Goal: Task Accomplishment & Management: Use online tool/utility

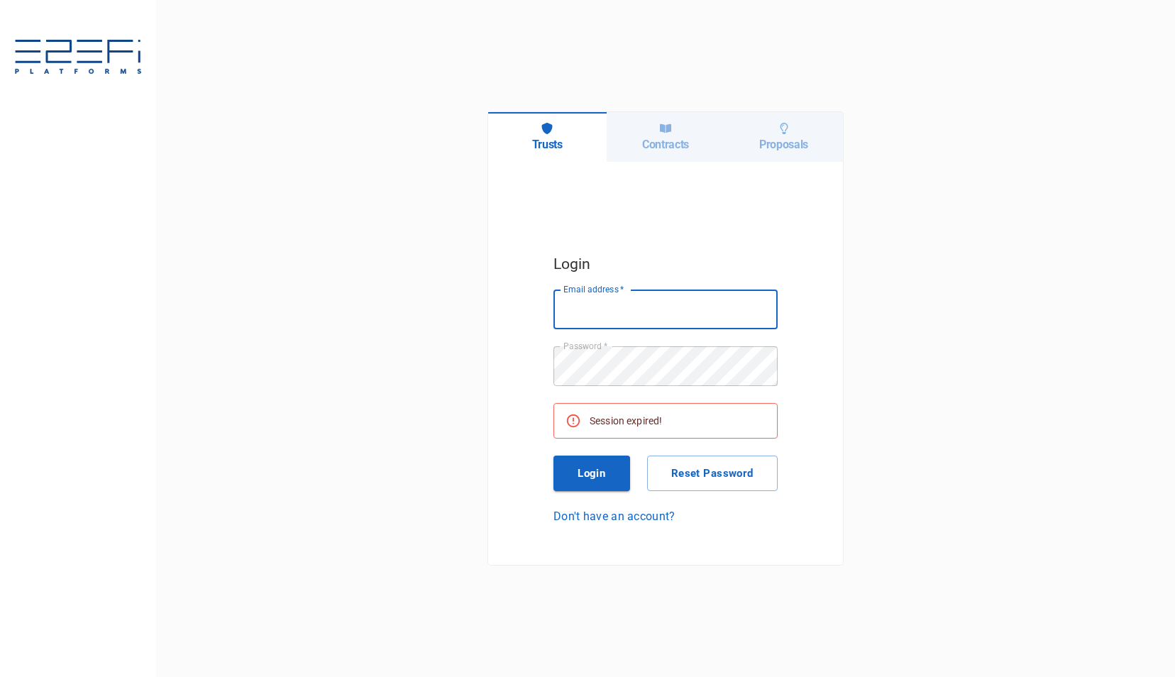
click at [606, 304] on input "Email address   *" at bounding box center [665, 309] width 224 height 40
type input "[PERSON_NAME][EMAIL_ADDRESS][DOMAIN_NAME]"
click at [593, 475] on button "Login" at bounding box center [591, 472] width 77 height 35
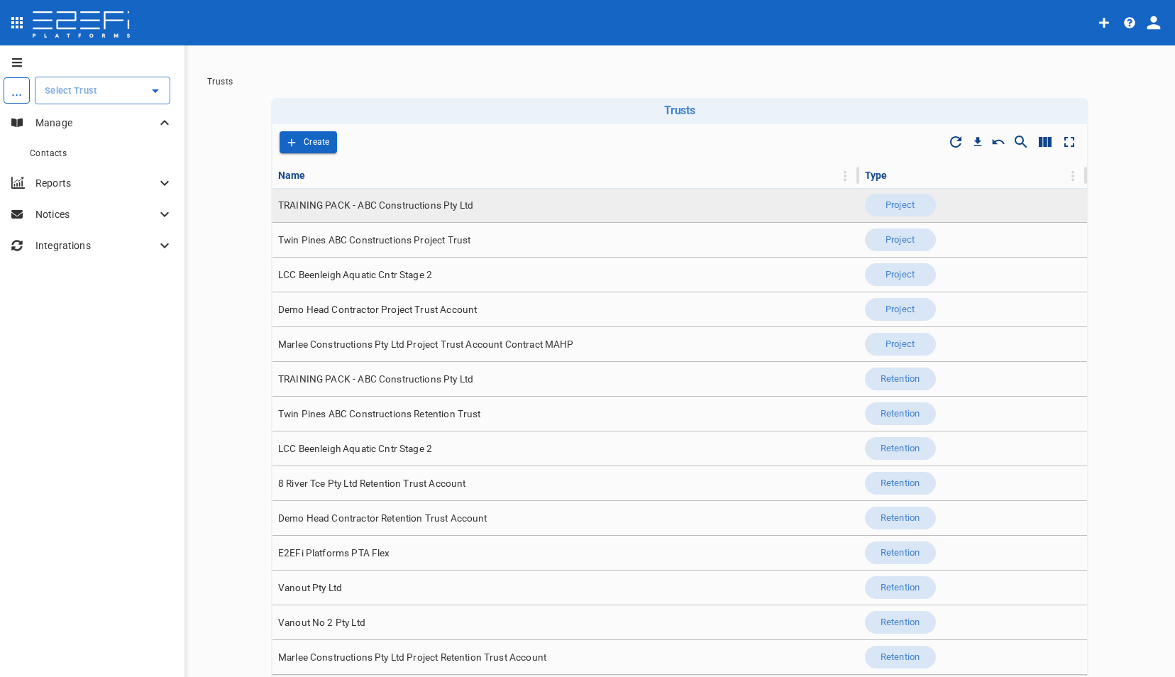
click at [357, 204] on span "TRAINING PACK - ABC Constructions Pty Ltd" at bounding box center [375, 205] width 195 height 13
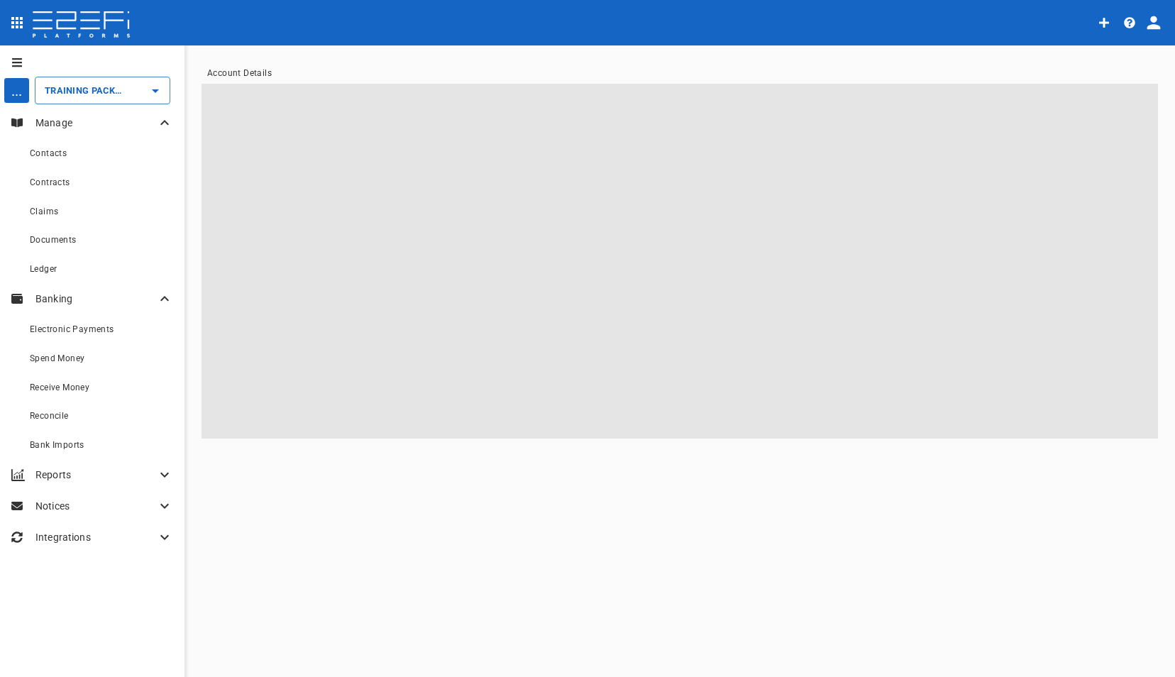
type input "TRAINING PACK - ABC Constructions Pty Ltd"
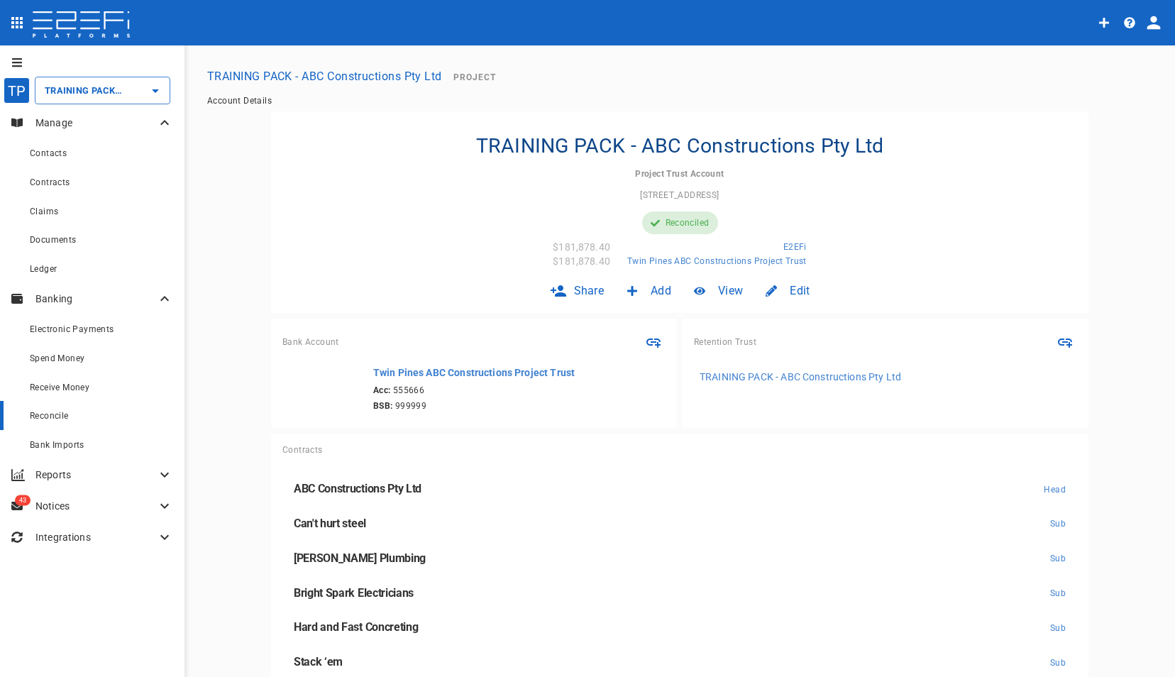
click at [51, 414] on span "Reconcile" at bounding box center [49, 416] width 39 height 10
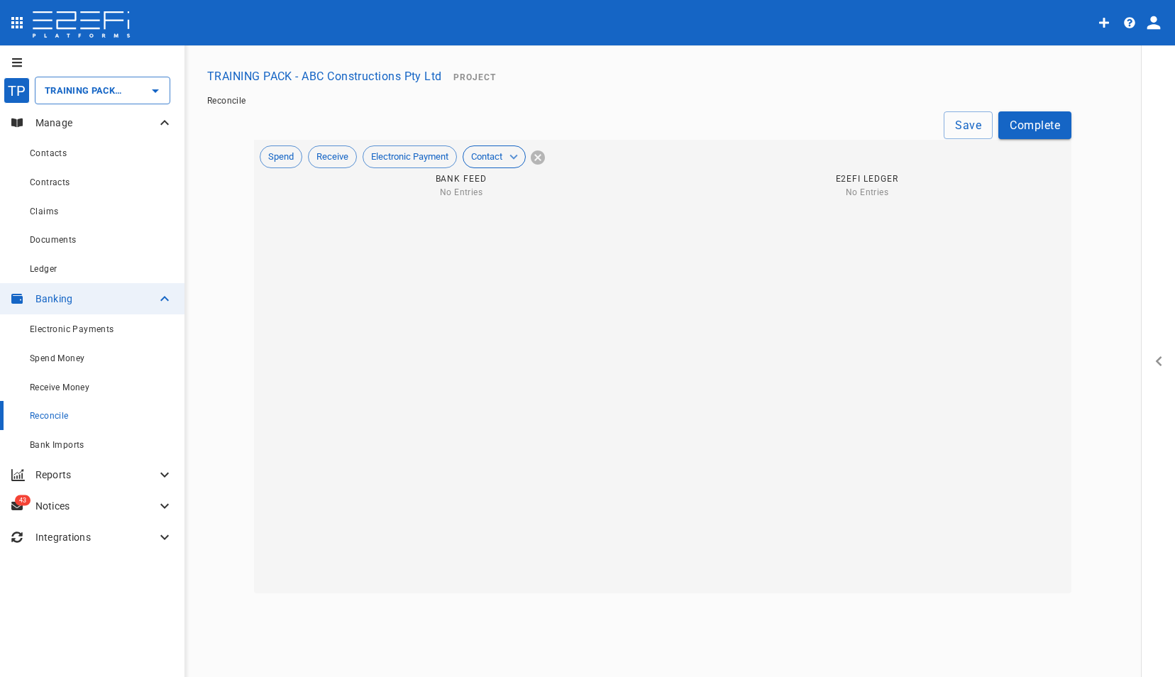
type input "[DATE]"
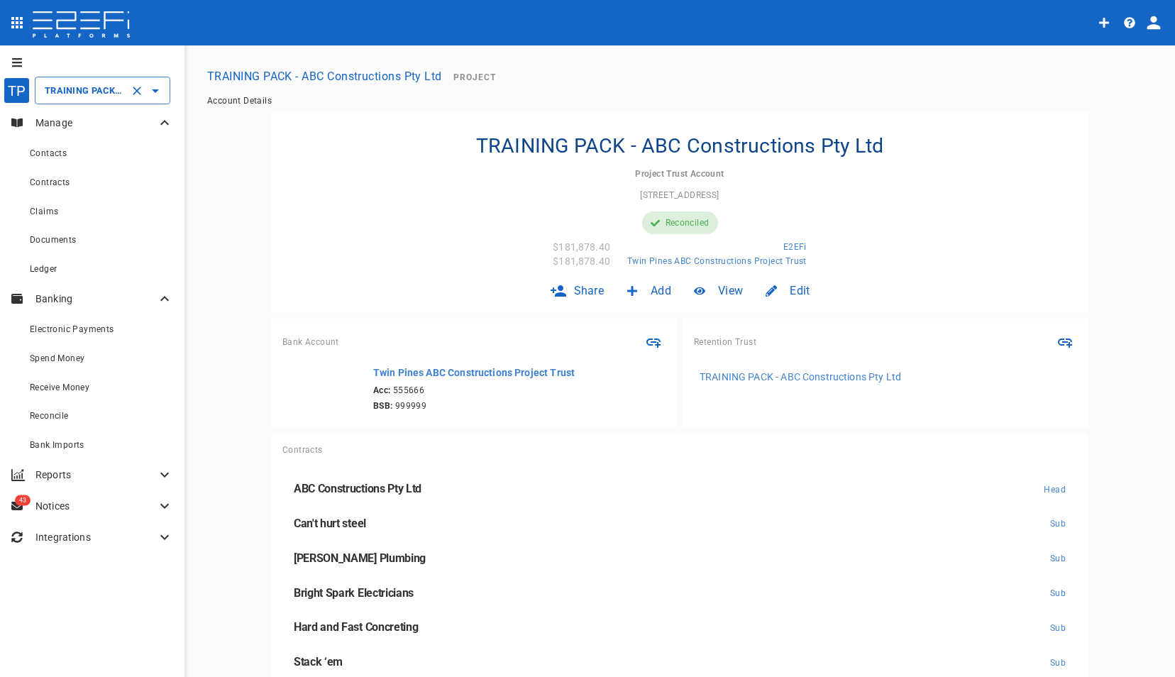
click at [158, 92] on icon "Open" at bounding box center [155, 90] width 17 height 17
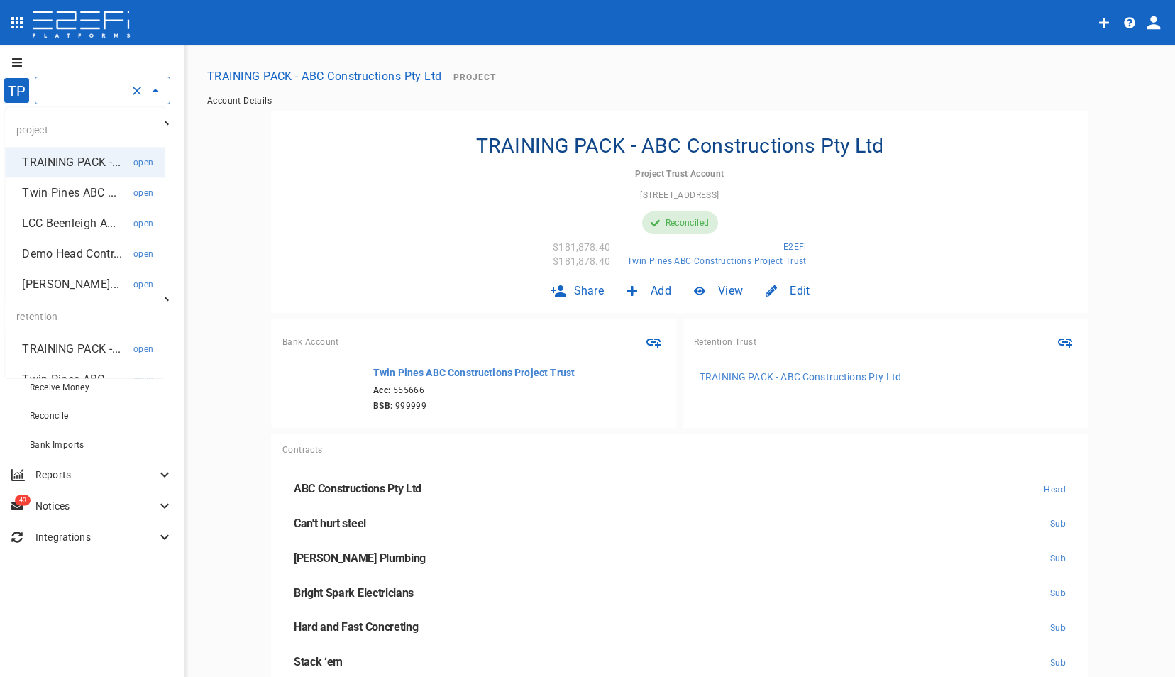
click at [74, 200] on li "Twin Pines ABC ... open" at bounding box center [85, 192] width 160 height 30
type input "Twin Pines ABC Constructions Project Trust"
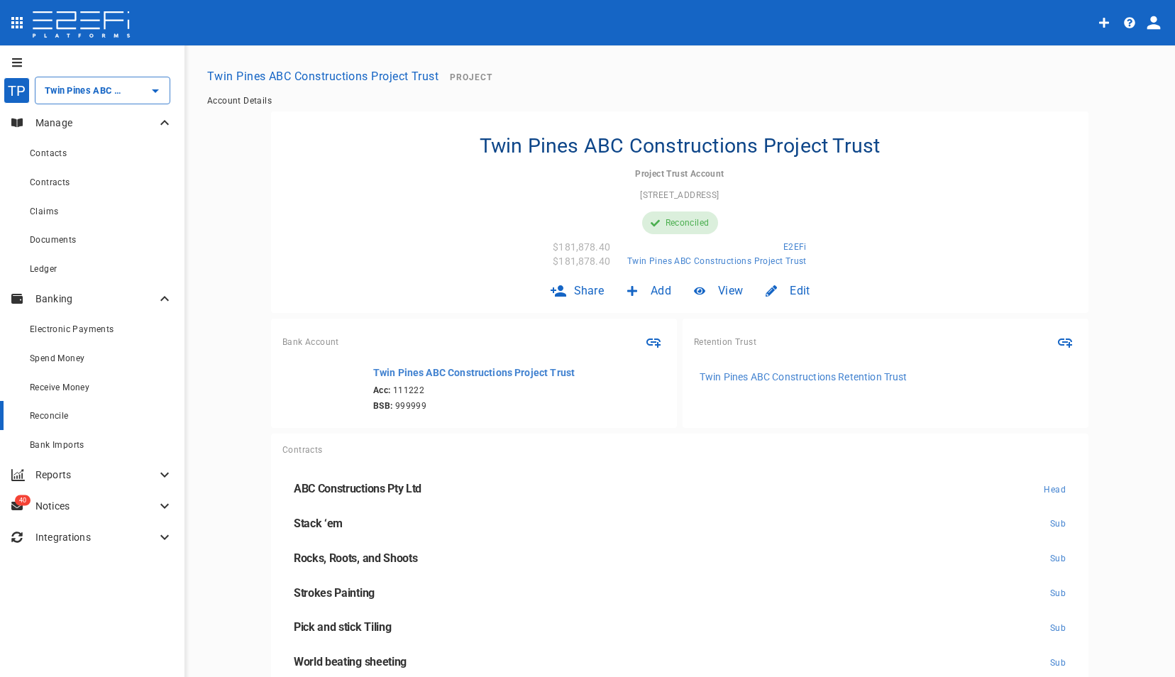
click at [67, 414] on span "Reconcile" at bounding box center [49, 416] width 39 height 10
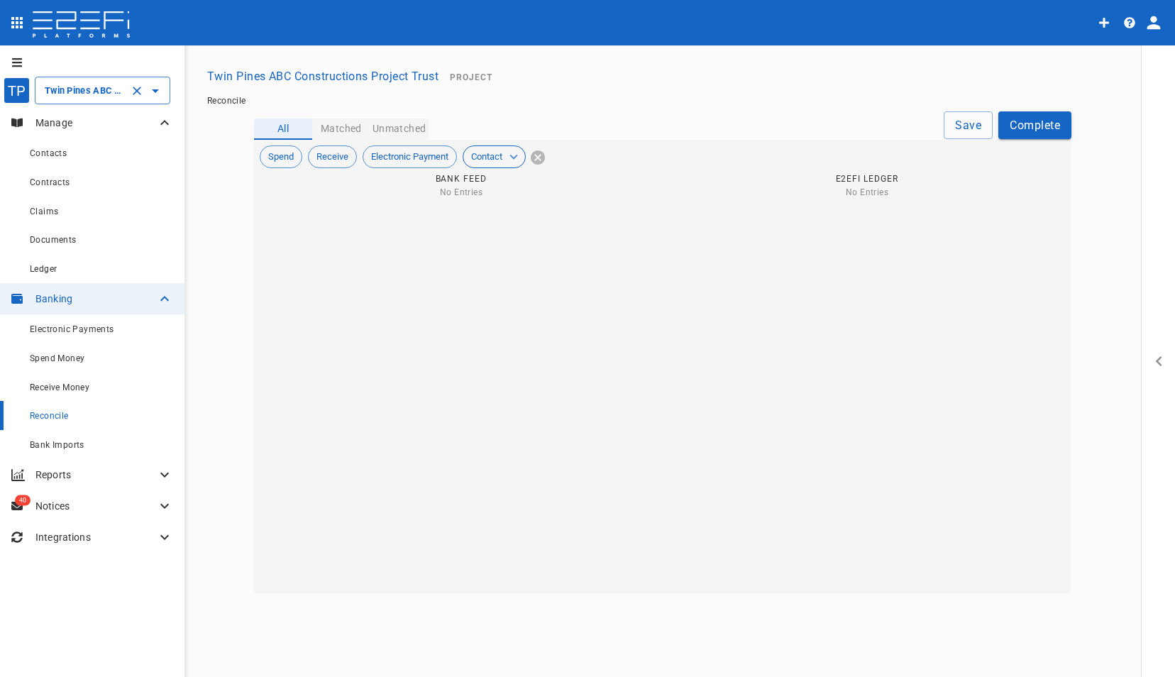
click at [151, 87] on icon "Open" at bounding box center [155, 90] width 17 height 17
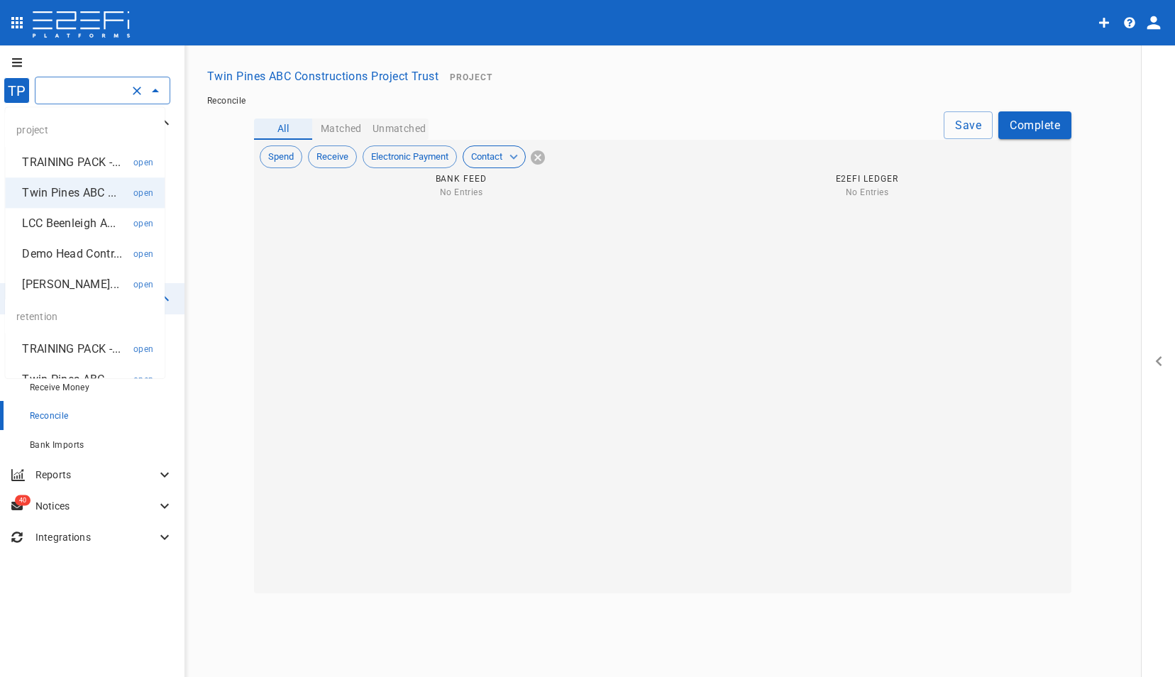
click at [85, 231] on p "LCC Beenleigh A..." at bounding box center [69, 223] width 94 height 16
type input "LCC Beenleigh Aquatic Cntr Stage 2"
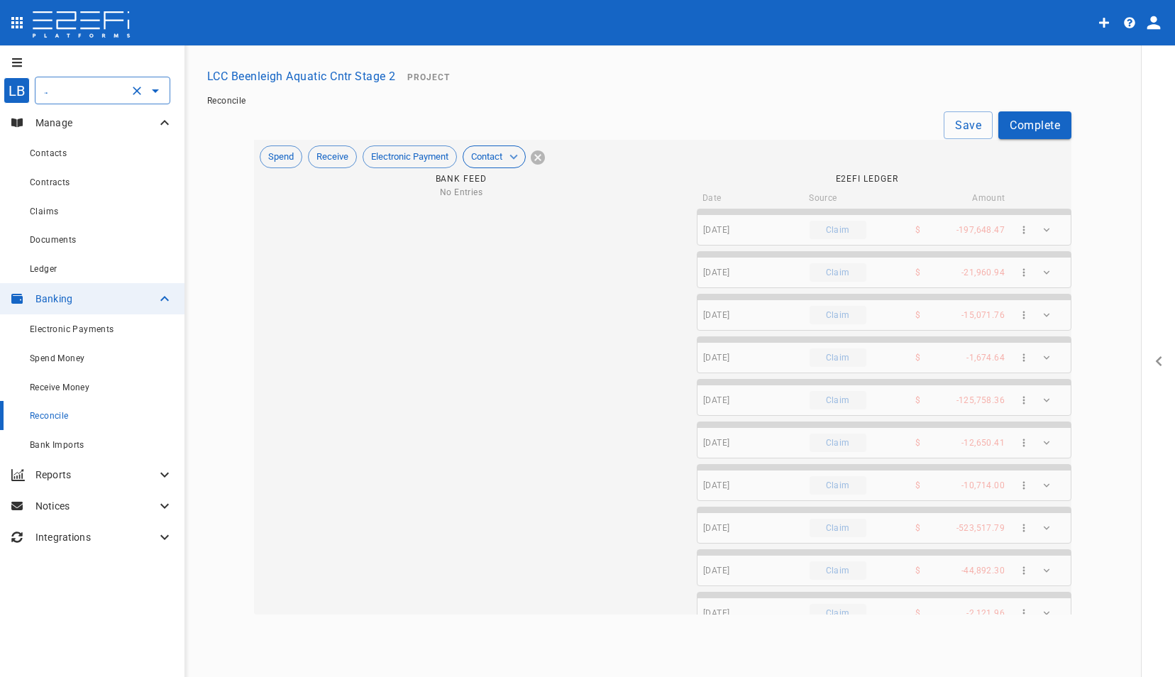
type input "[DATE]"
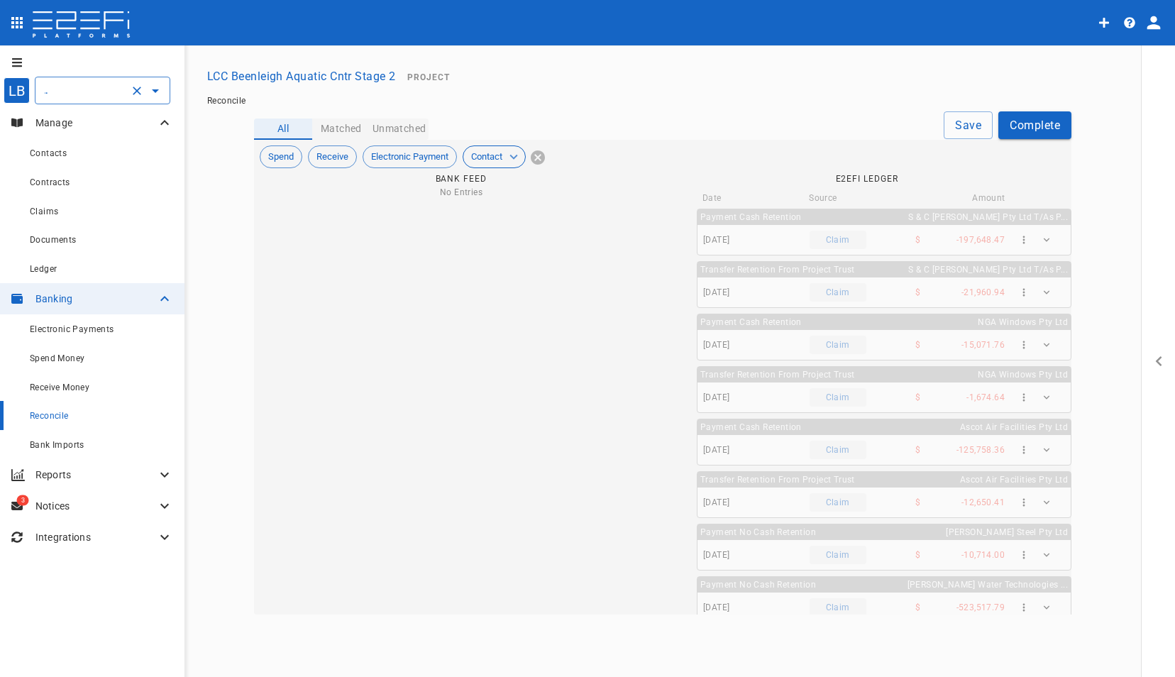
scroll to position [0, 0]
click at [342, 128] on button "Matched" at bounding box center [341, 128] width 58 height 21
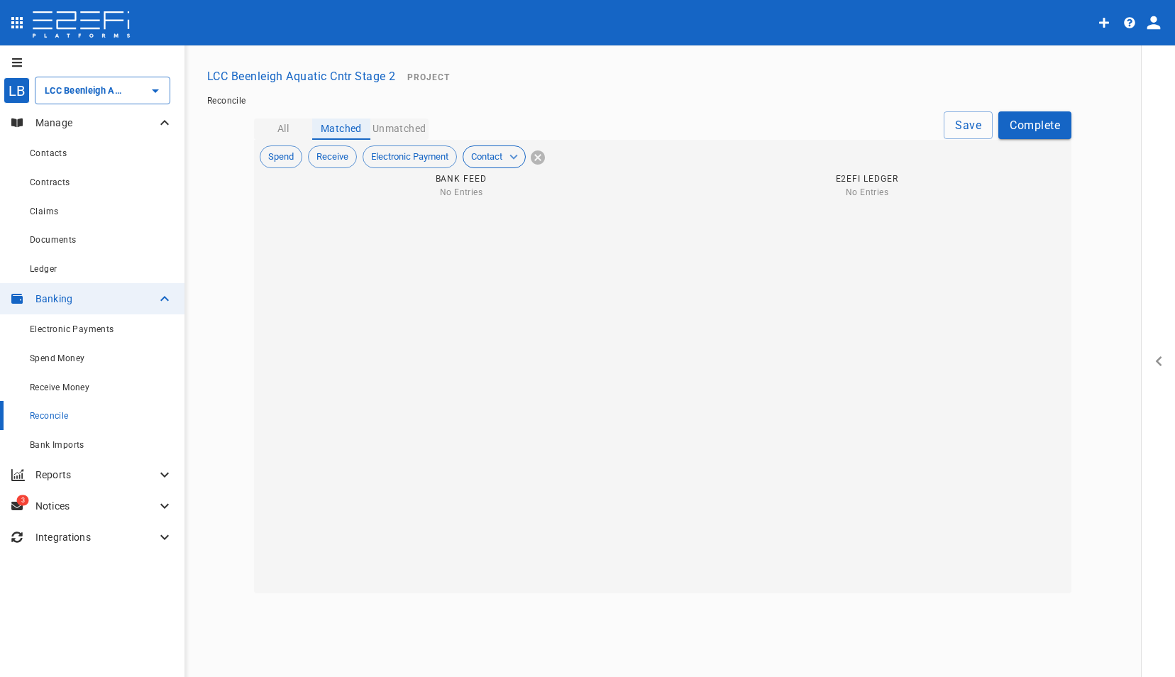
click at [405, 126] on button "Unmatched" at bounding box center [399, 128] width 58 height 21
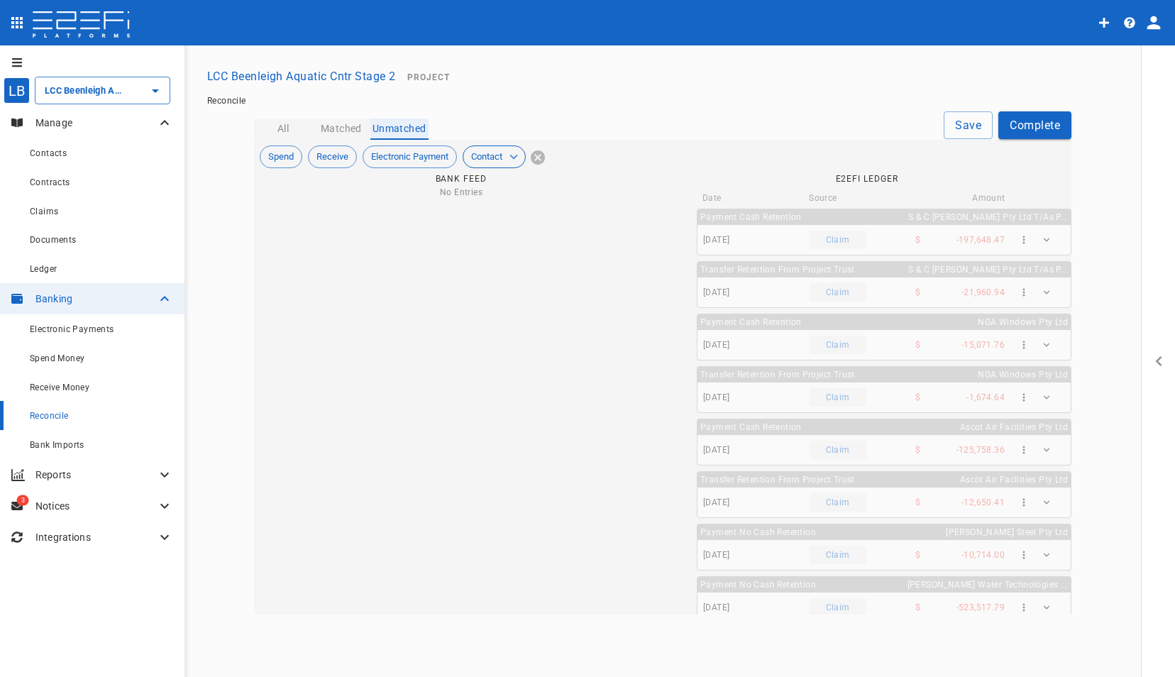
click at [283, 128] on button "All" at bounding box center [283, 128] width 58 height 21
click at [155, 91] on icon "Open" at bounding box center [155, 91] width 7 height 4
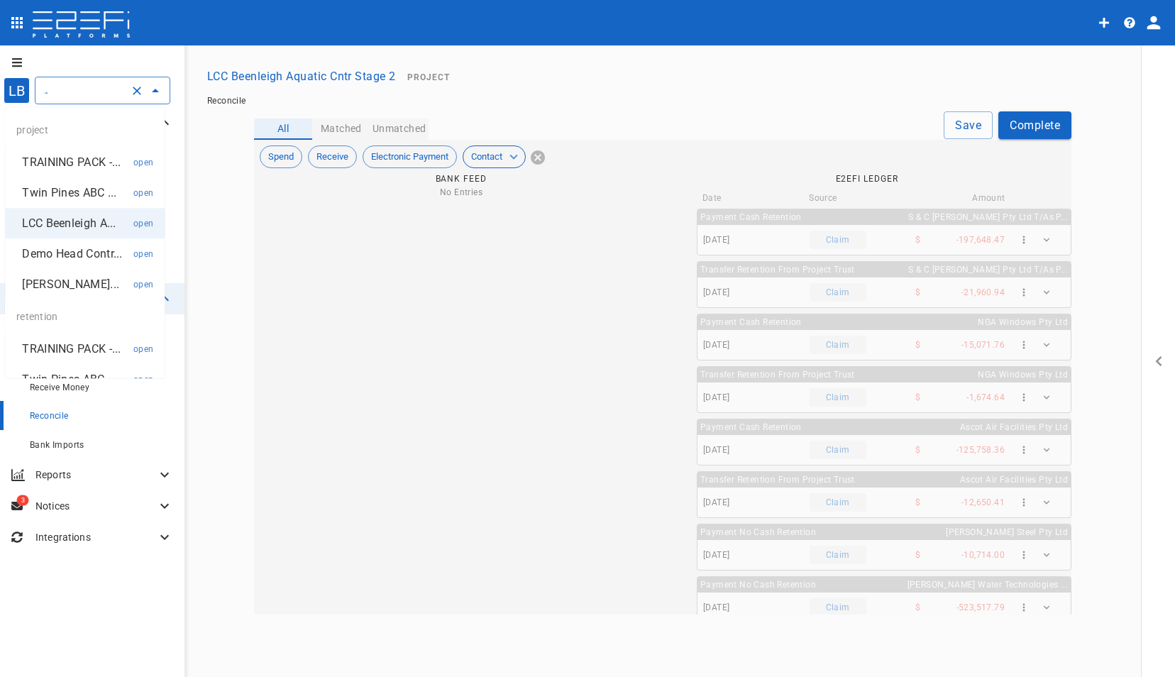
click at [65, 262] on p "Demo Head Contr..." at bounding box center [72, 253] width 100 height 16
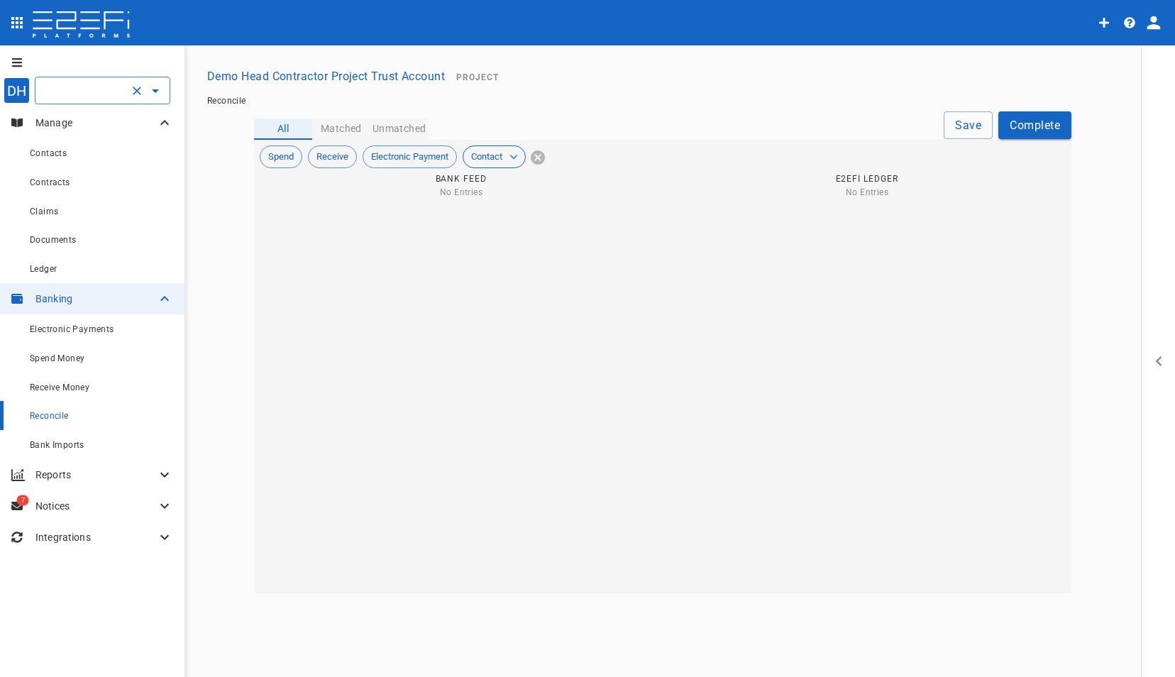
click at [155, 95] on icon "Open" at bounding box center [155, 90] width 17 height 17
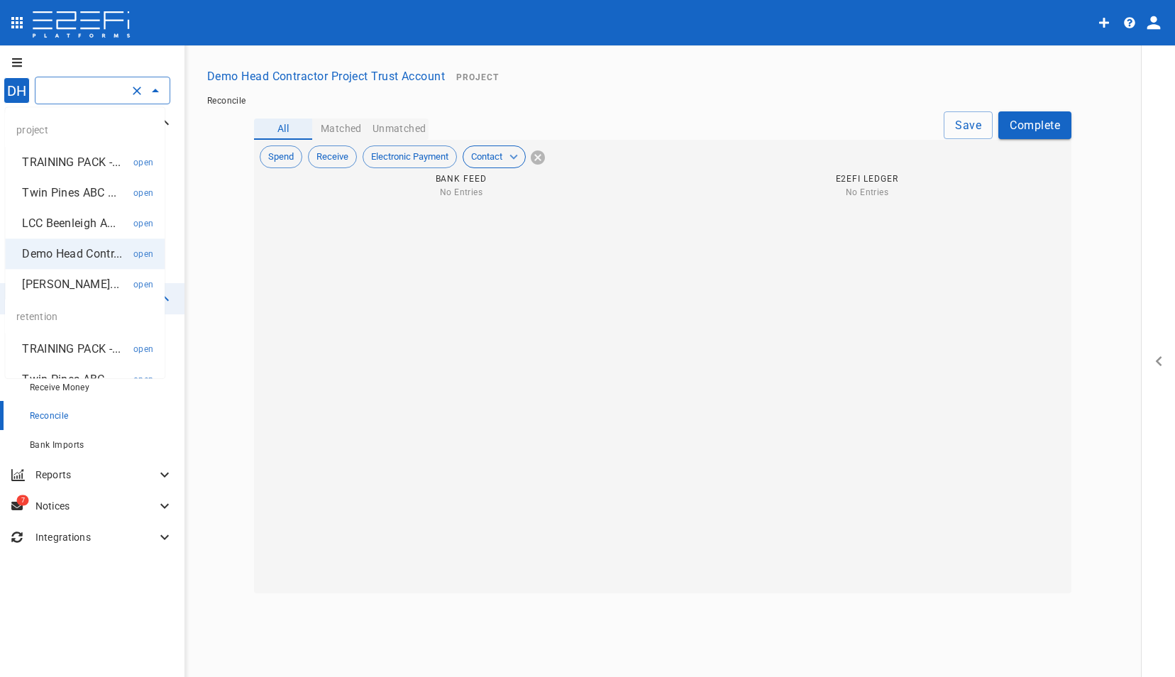
click at [79, 292] on p "[PERSON_NAME]..." at bounding box center [70, 284] width 97 height 16
type input "Marlee Constructions Pty Ltd Project Trust Account Contract MAHP"
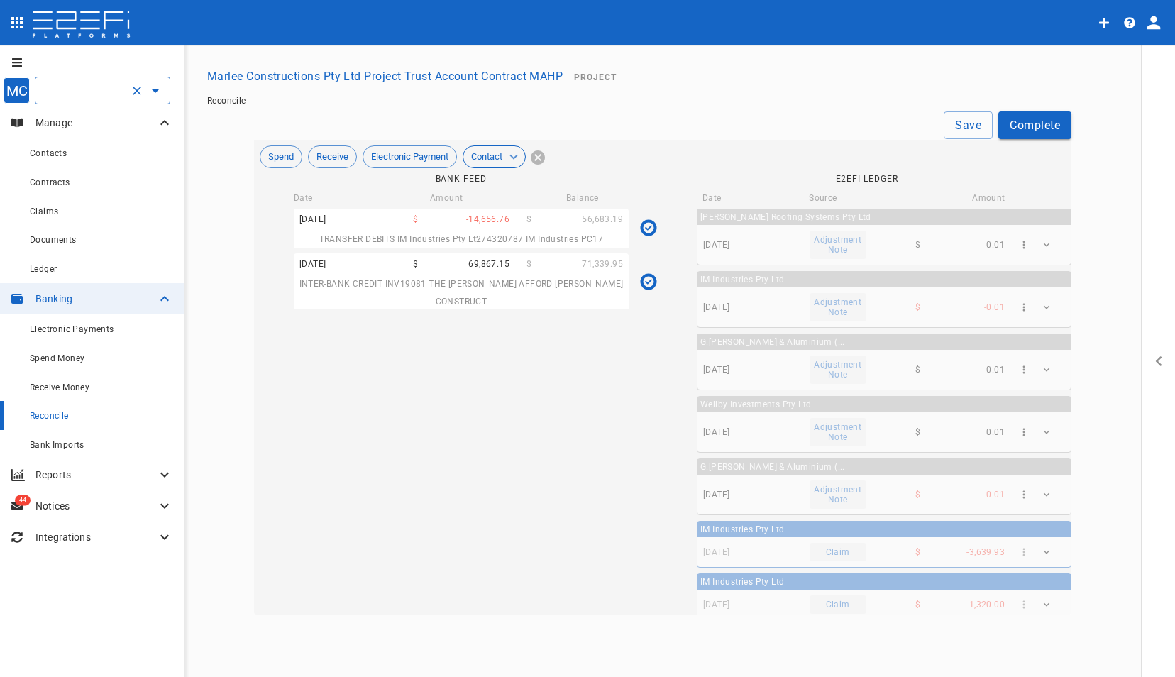
type input "[DATE]"
